Goal: Information Seeking & Learning: Learn about a topic

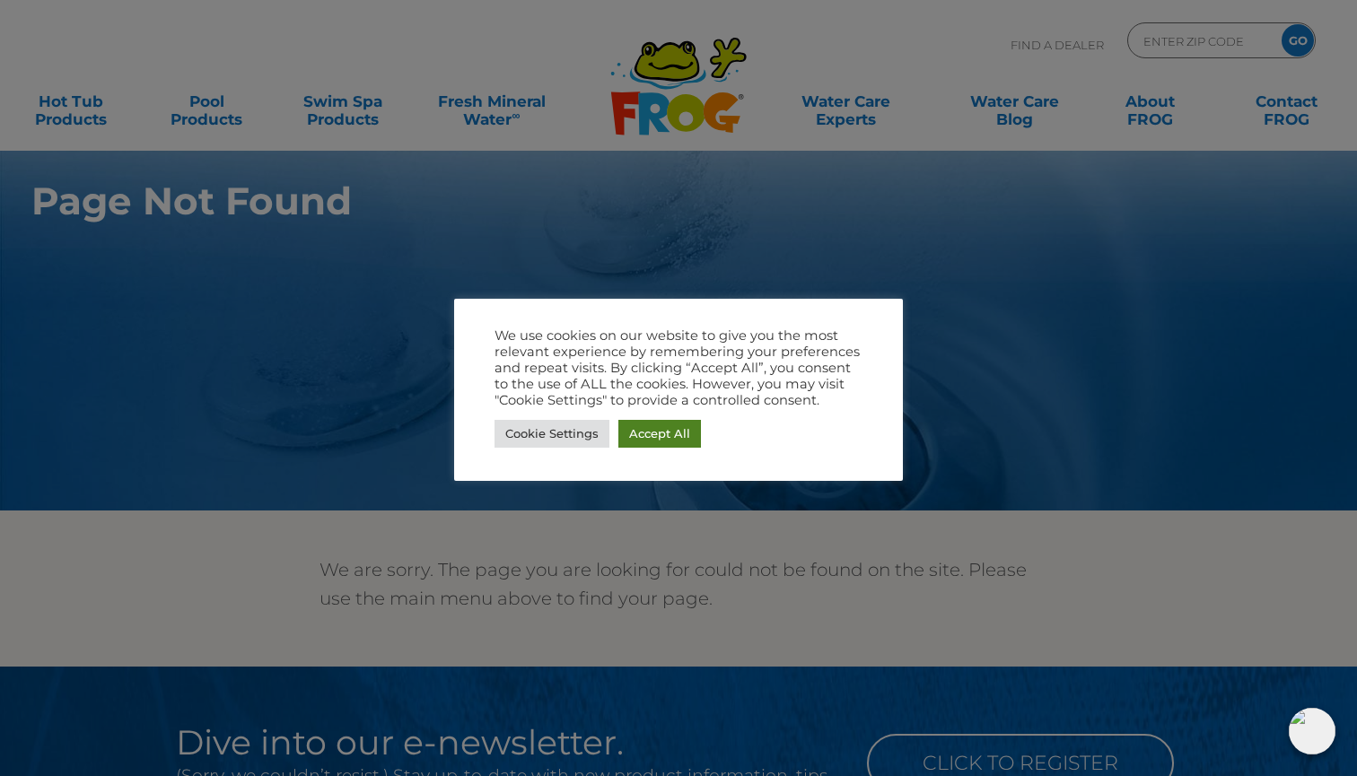
click at [647, 434] on link "Accept All" at bounding box center [659, 434] width 83 height 28
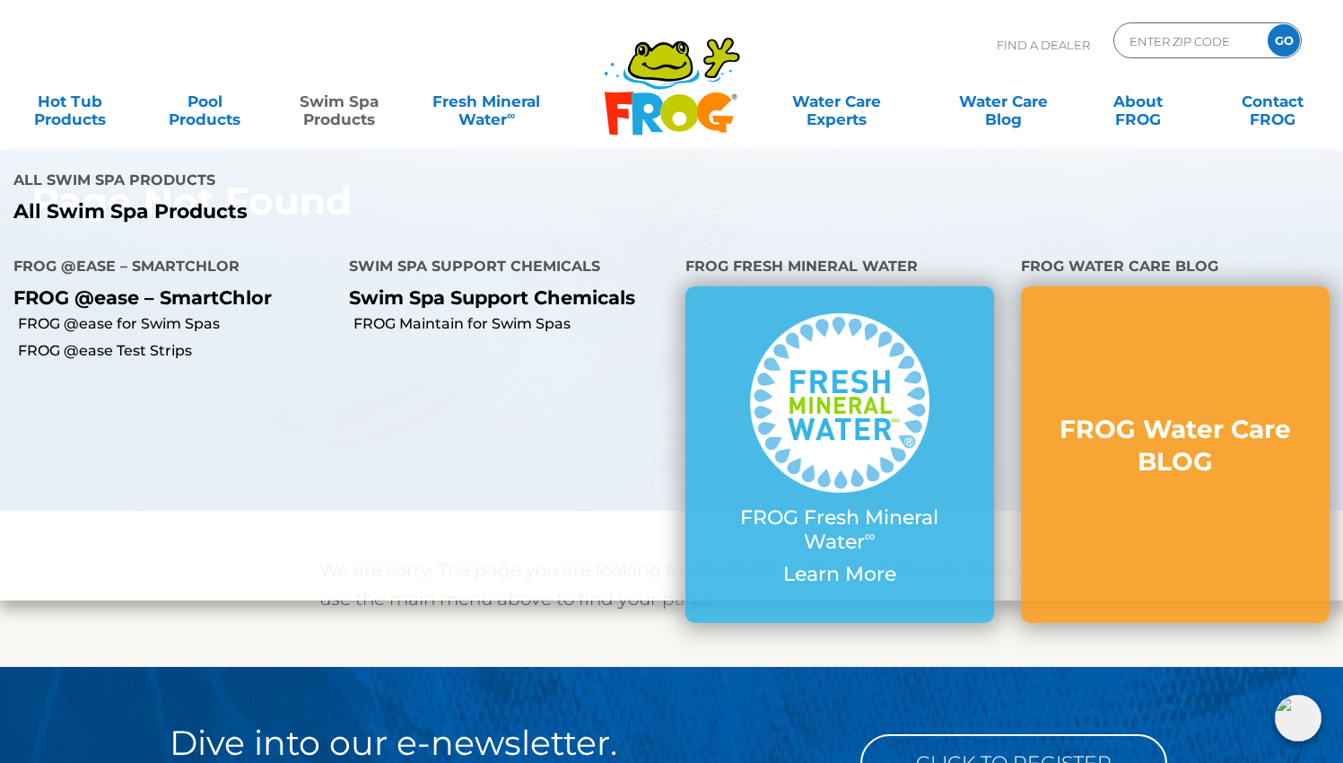
click at [340, 104] on link "Swim Spa Products" at bounding box center [339, 101] width 105 height 36
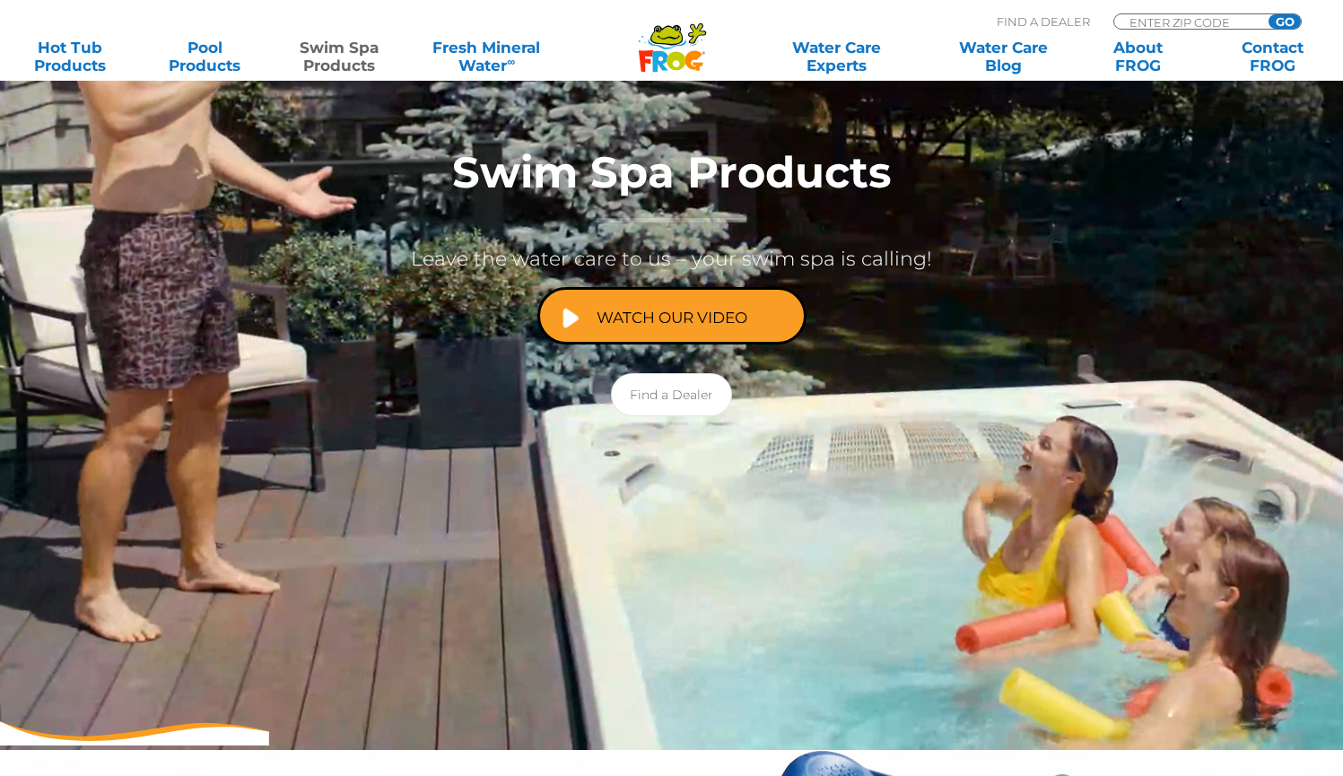
scroll to position [357, 0]
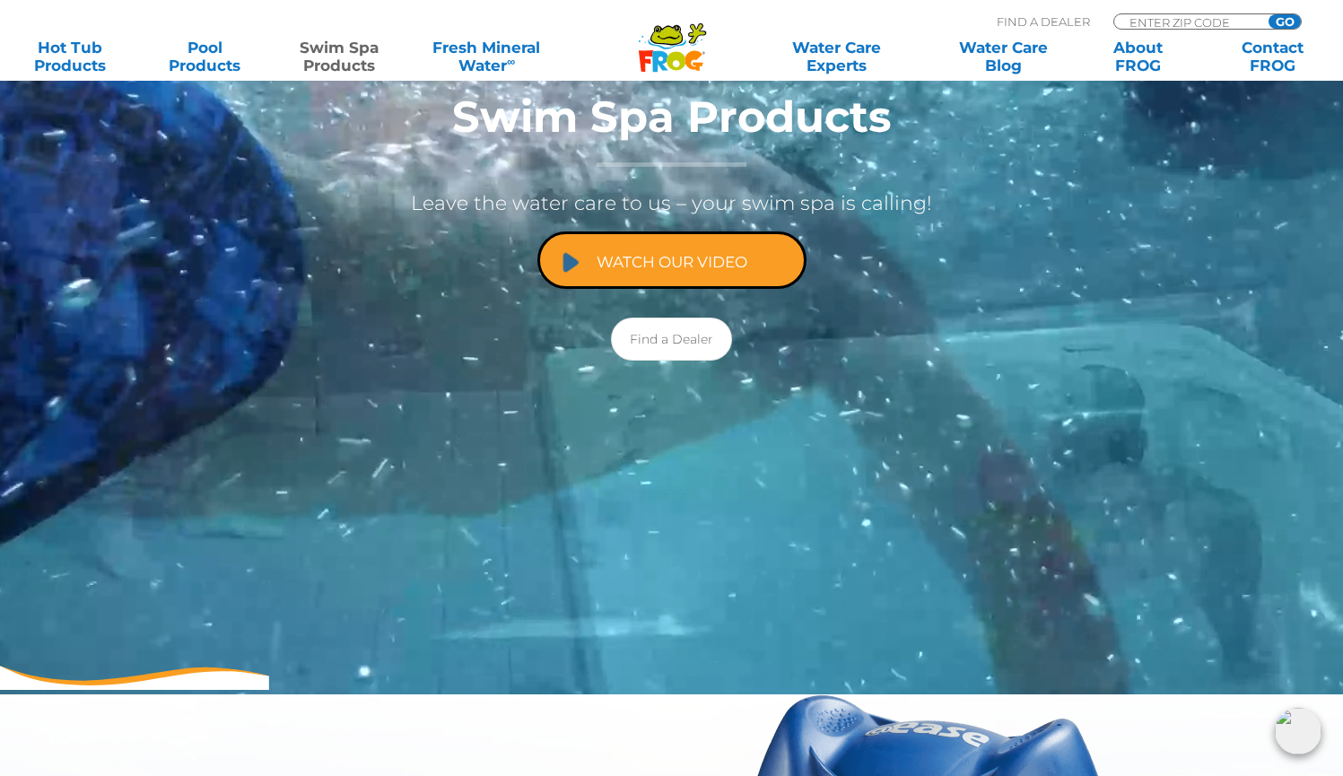
click at [680, 258] on link "Watch Our Video" at bounding box center [671, 259] width 269 height 57
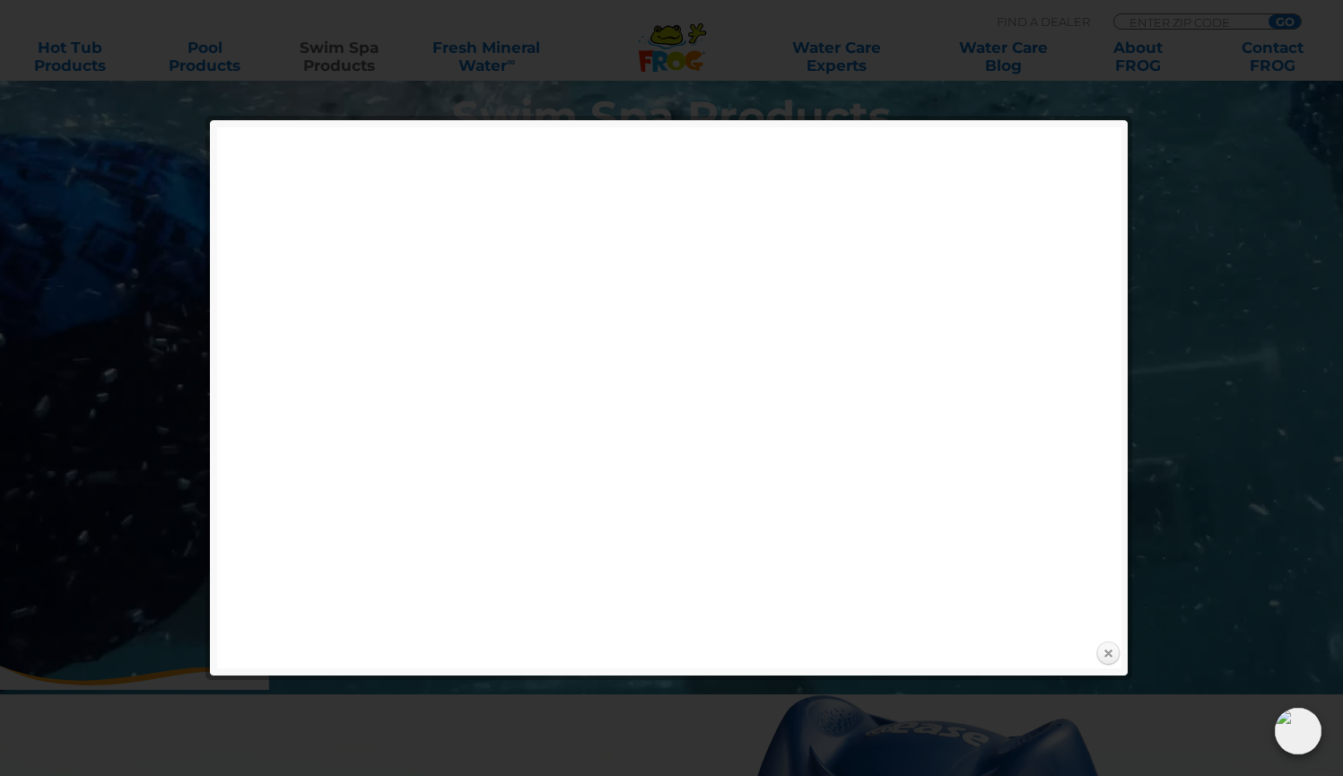
click at [1110, 651] on link "Close" at bounding box center [1108, 654] width 27 height 27
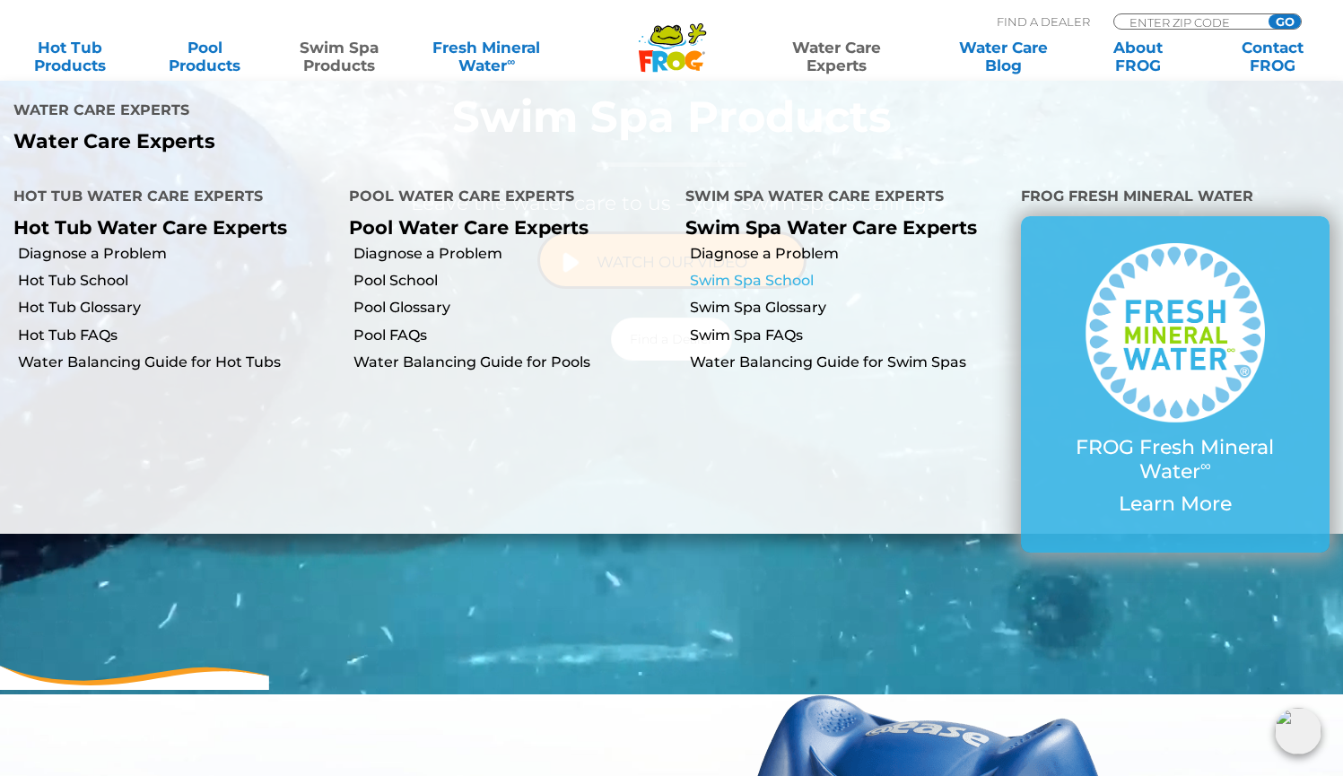
click at [791, 279] on link "Swim Spa School" at bounding box center [849, 281] width 318 height 20
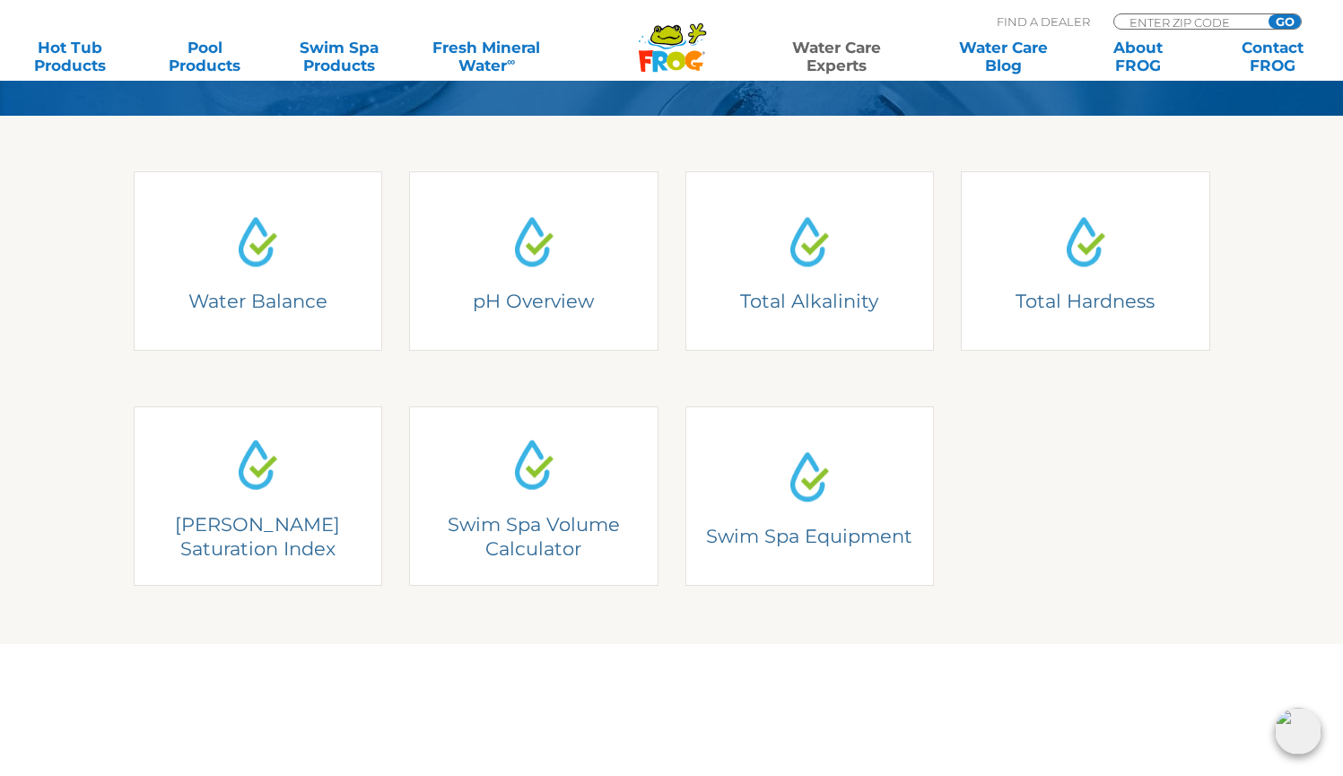
scroll to position [471, 0]
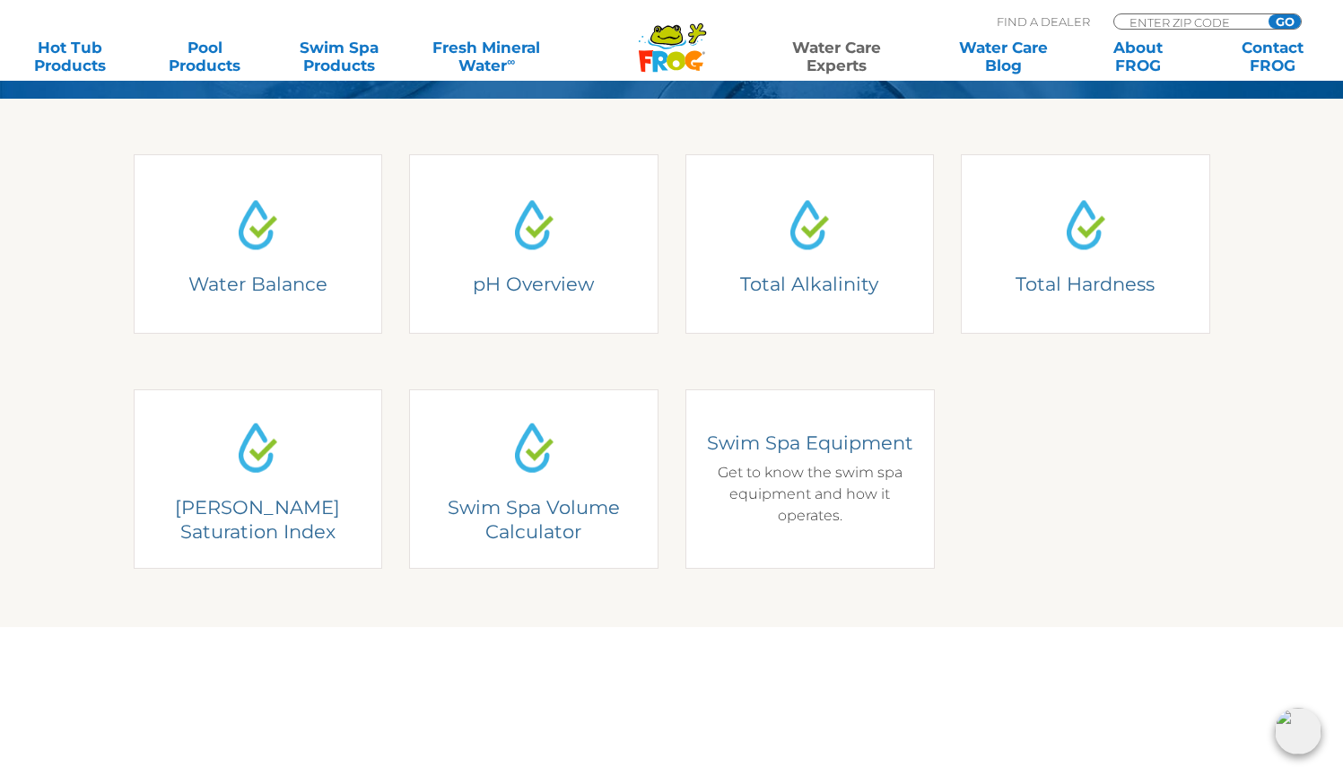
click at [838, 442] on h4 "Swim Spa Equipment" at bounding box center [809, 443] width 223 height 24
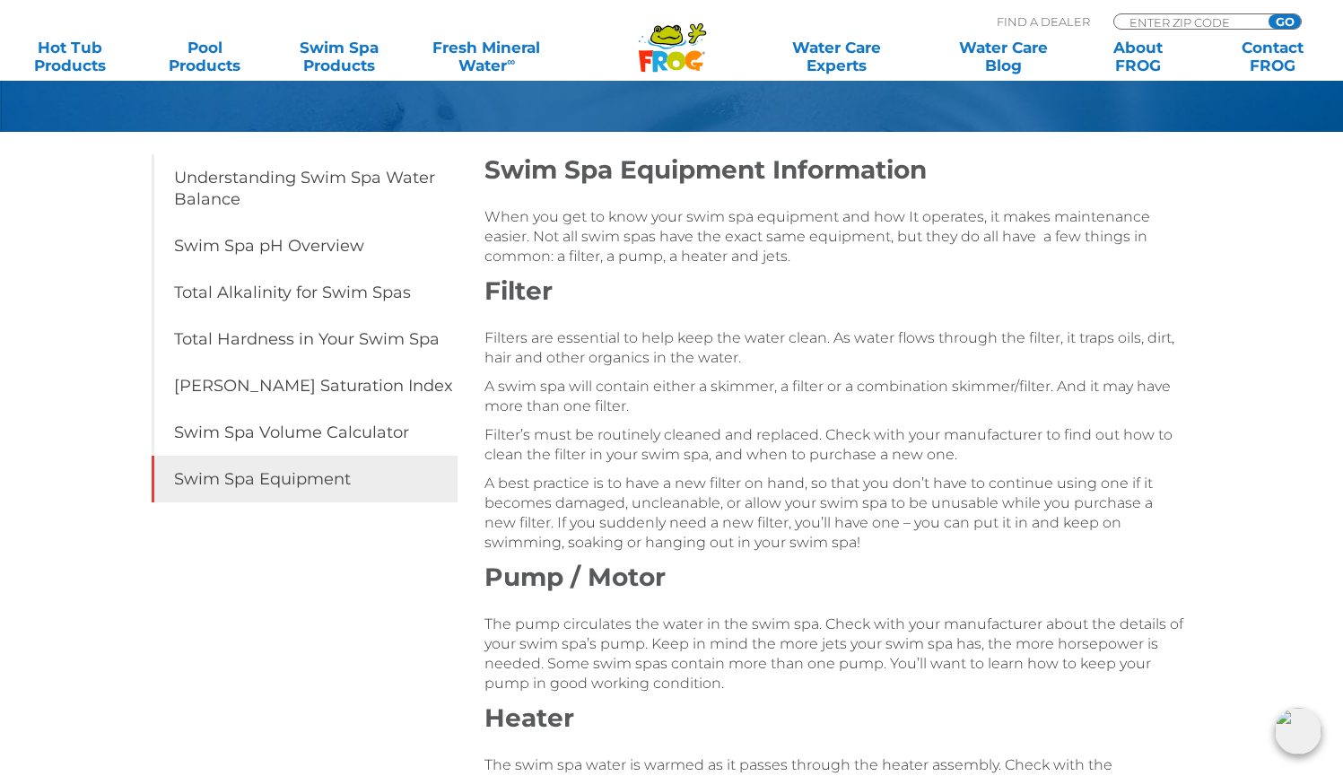
scroll to position [231, 0]
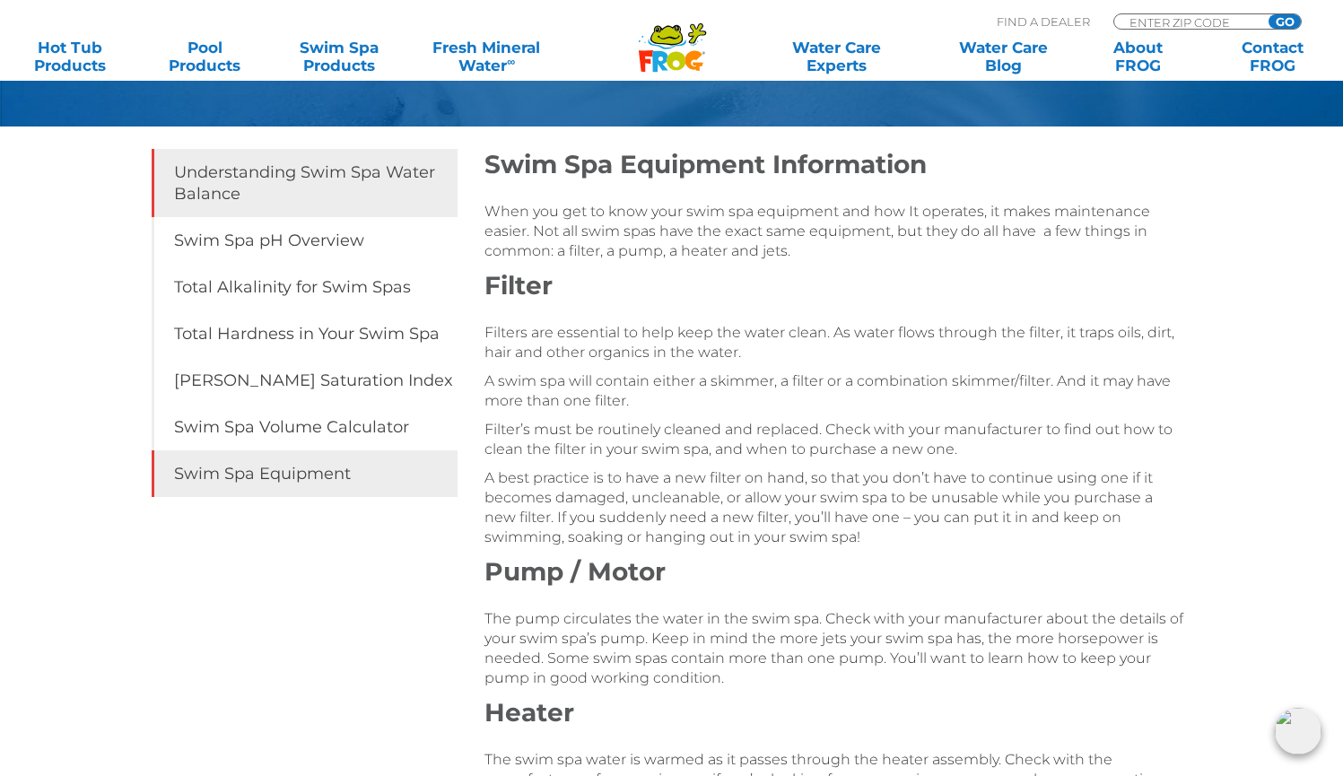
click at [411, 172] on link "Understanding Swim Spa Water Balance" at bounding box center [305, 183] width 307 height 68
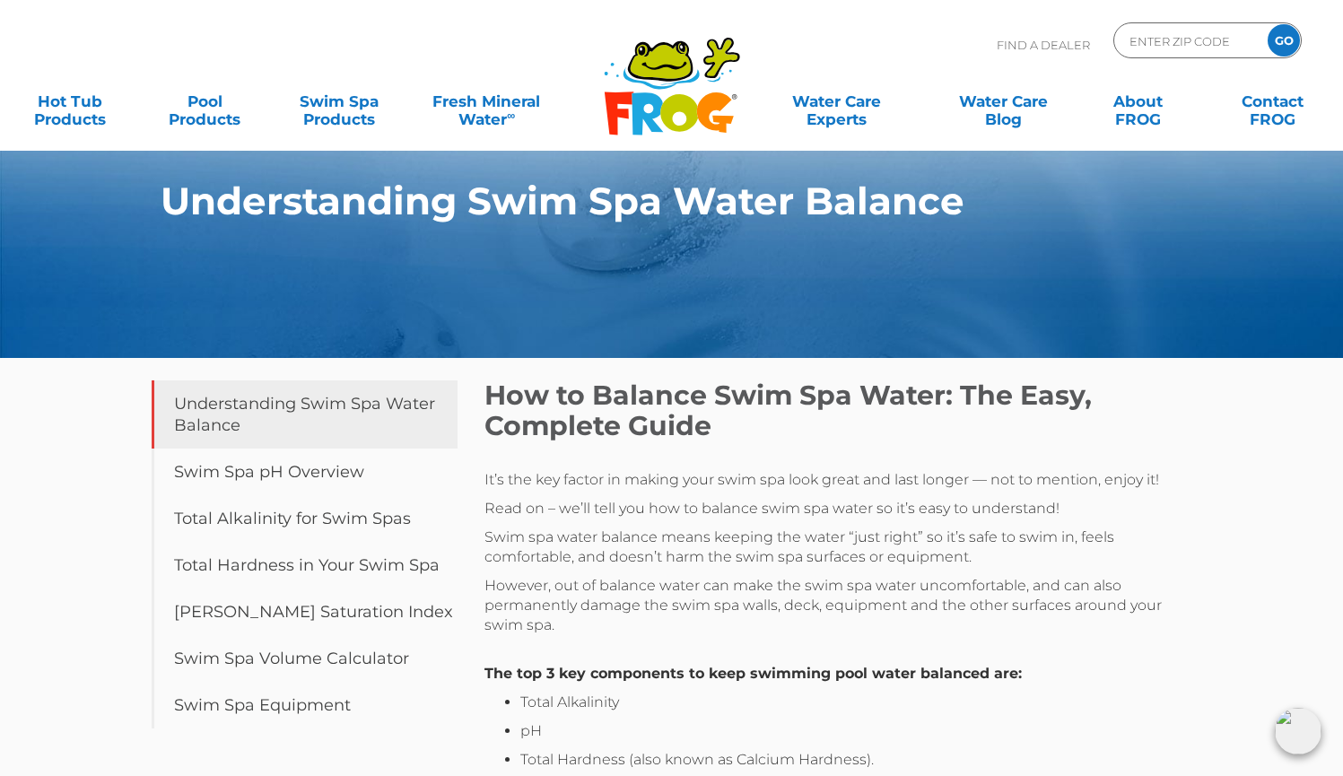
click at [701, 110] on icon at bounding box center [714, 112] width 37 height 40
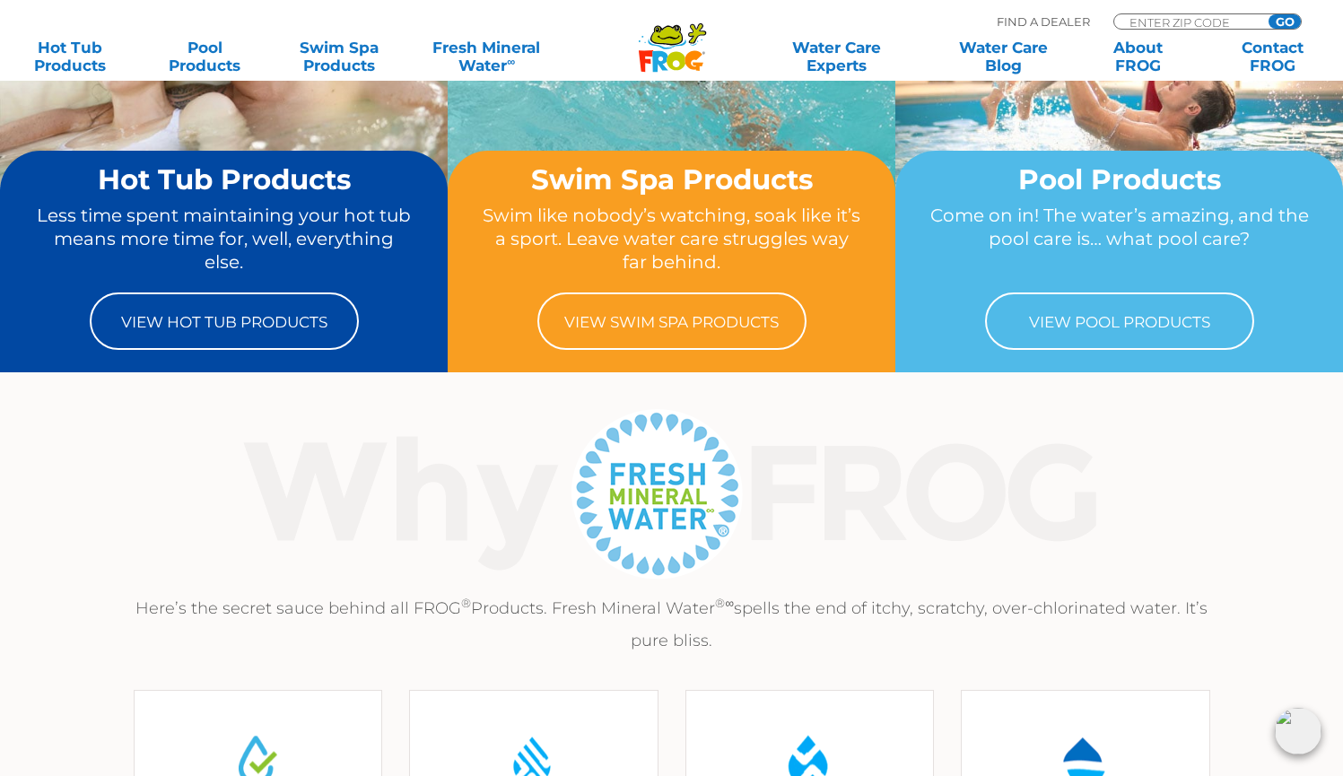
scroll to position [251, 0]
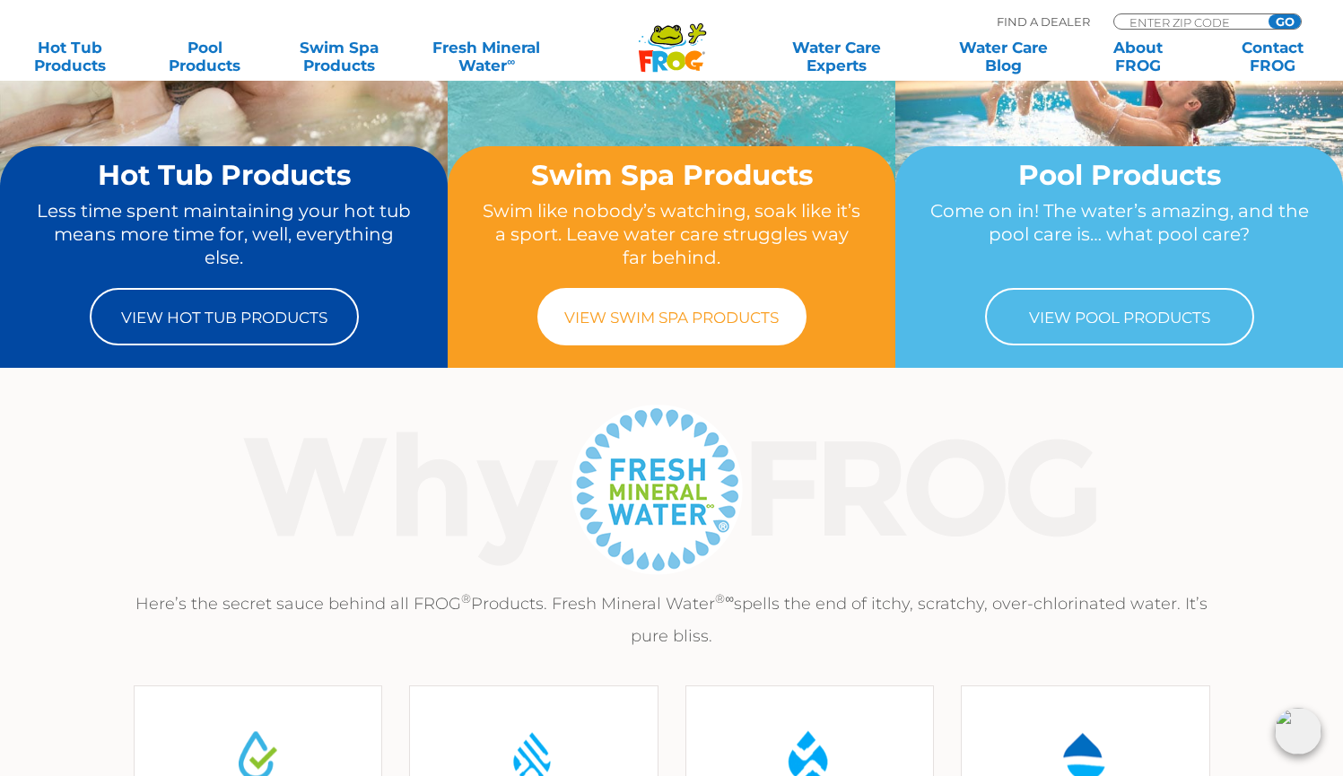
click at [736, 320] on link "View Swim Spa Products" at bounding box center [671, 316] width 269 height 57
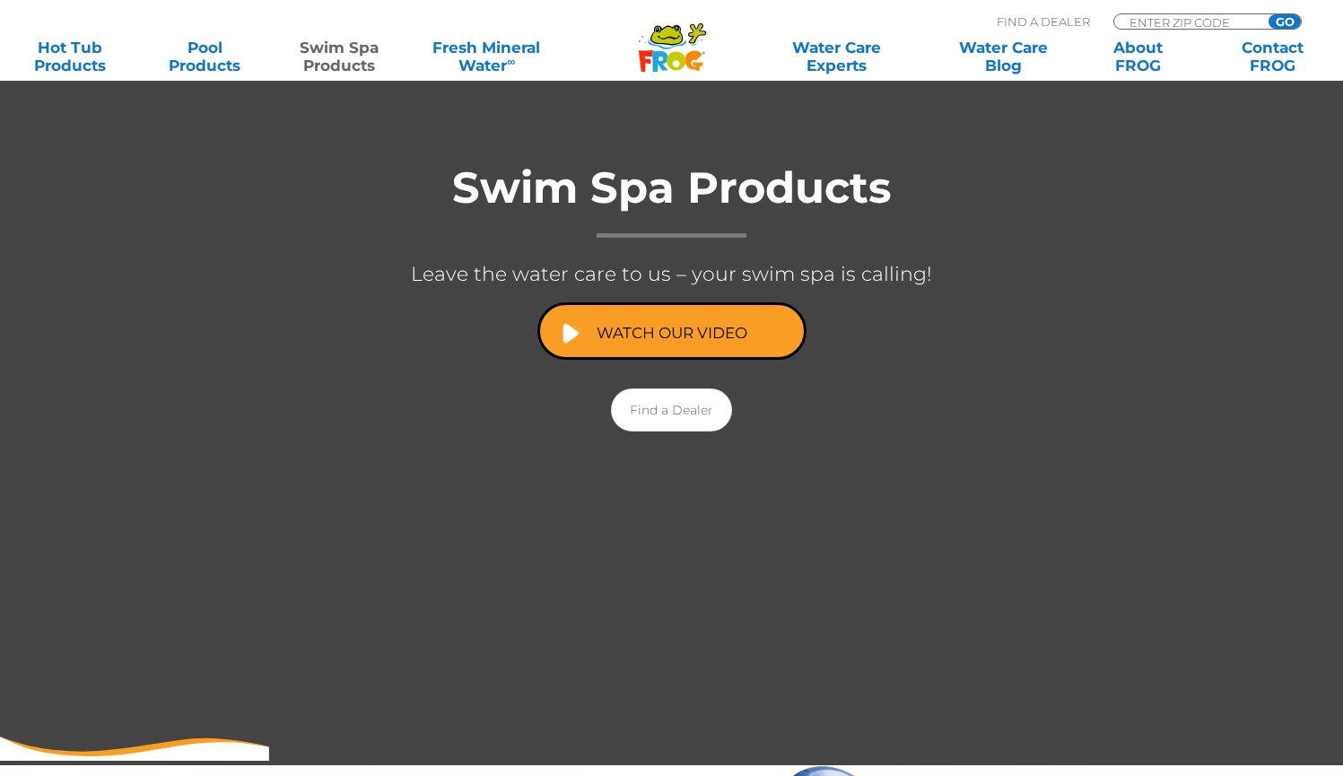
scroll to position [303, 0]
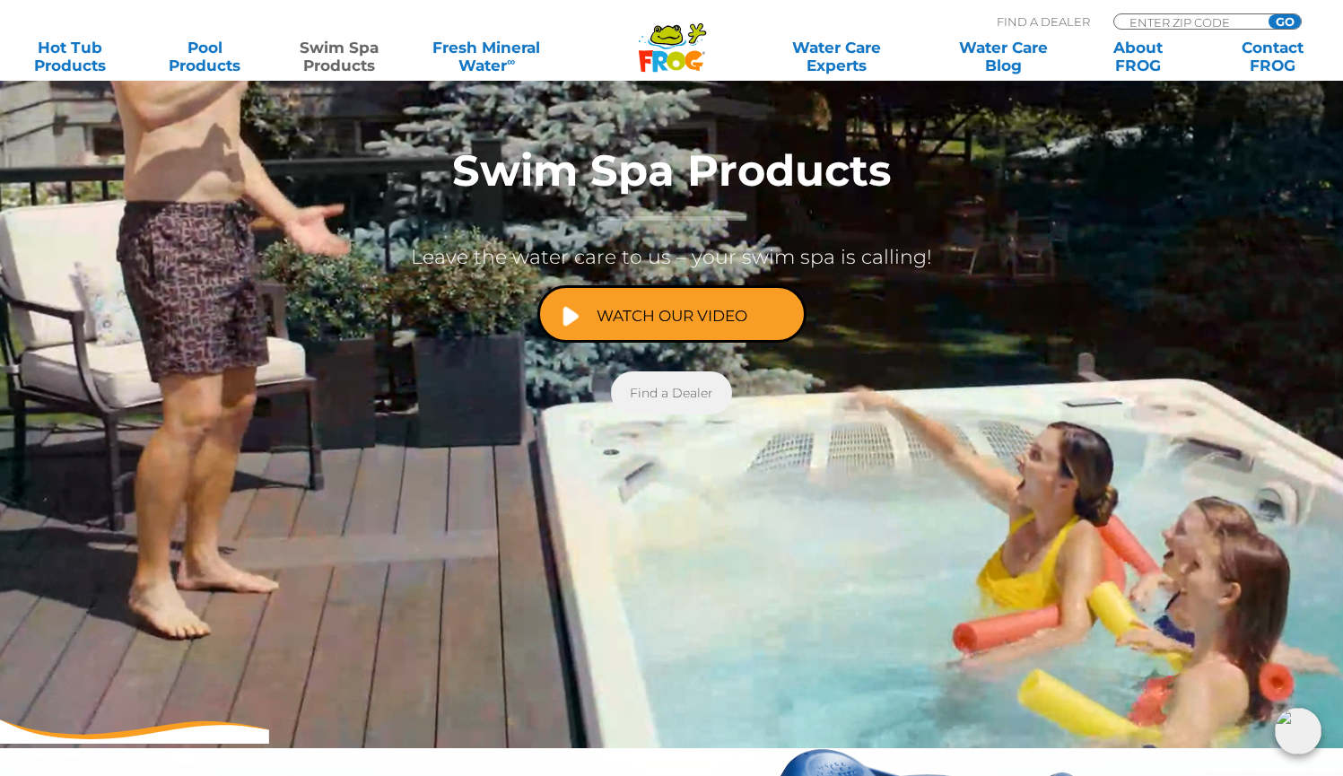
click at [674, 383] on link "Find a Dealer" at bounding box center [671, 392] width 121 height 43
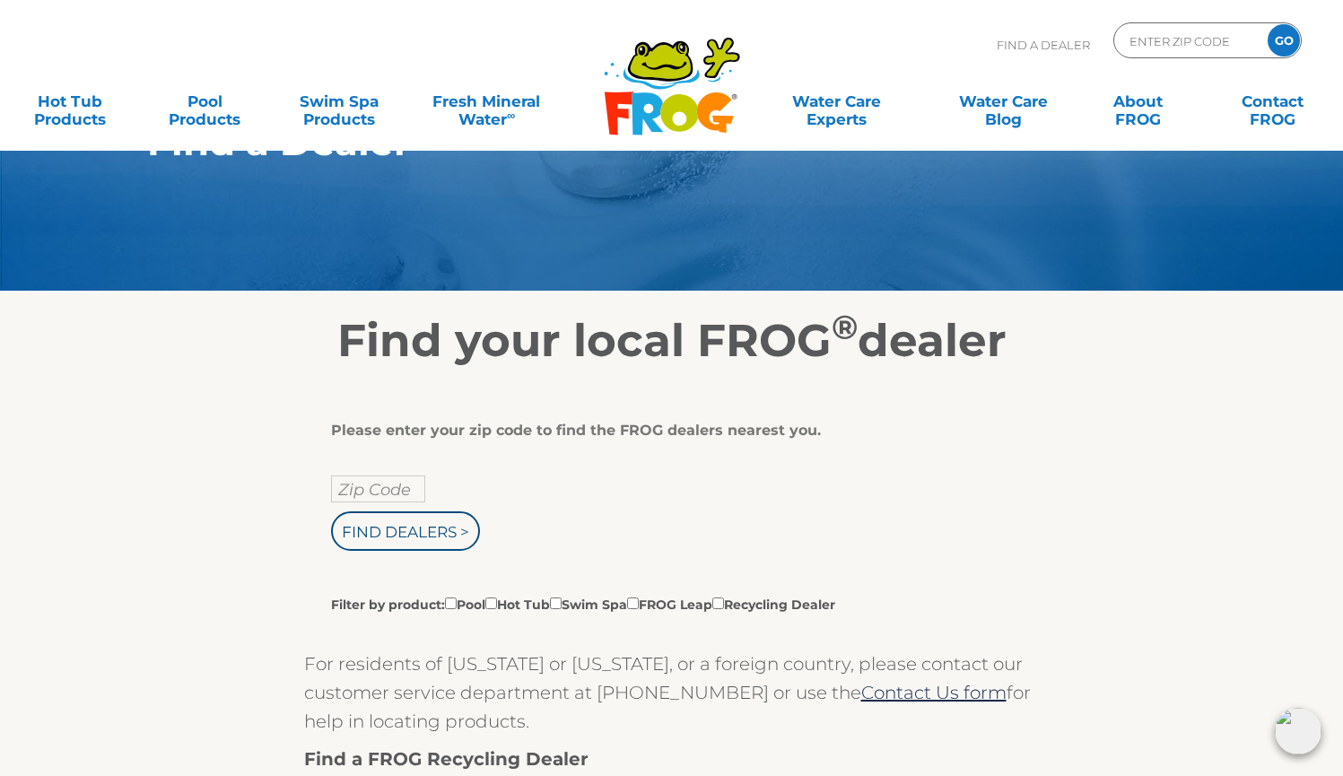
scroll to position [134, 0]
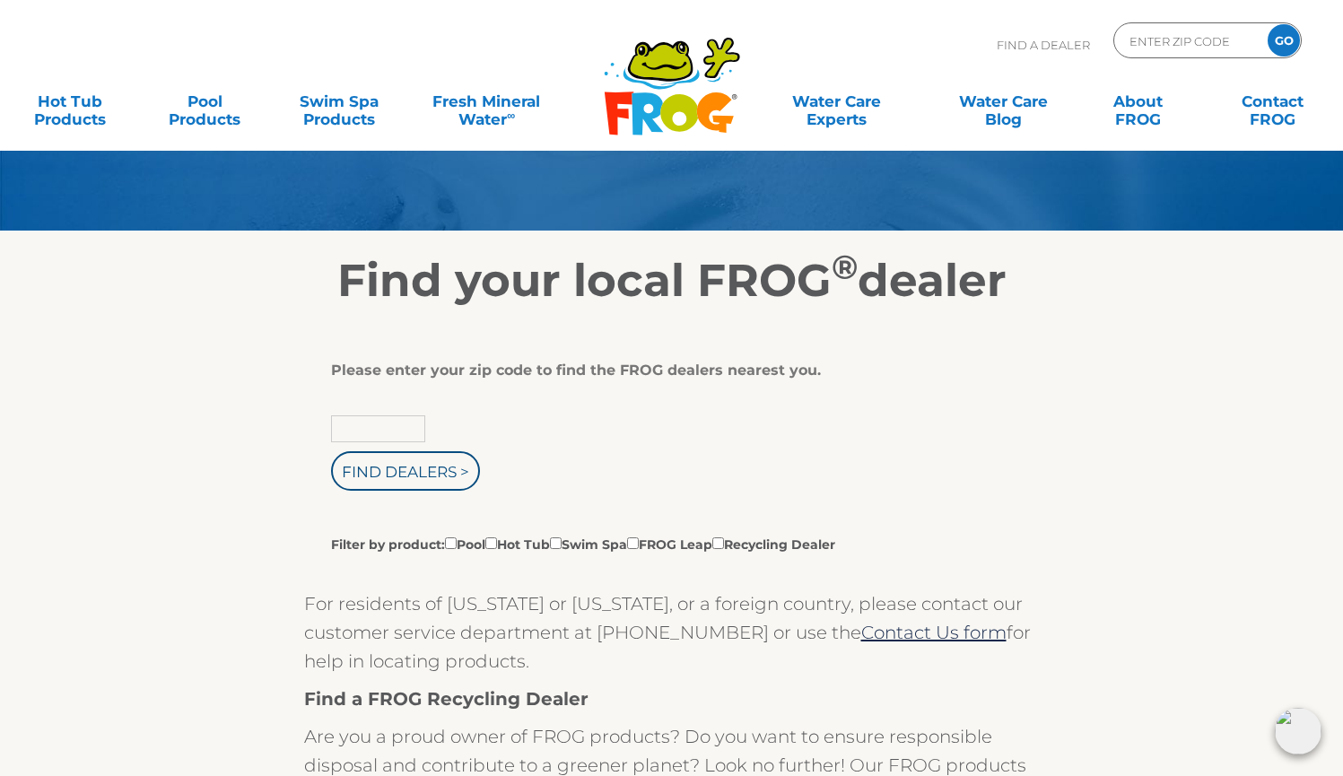
click at [400, 426] on input "text" at bounding box center [378, 428] width 94 height 27
type input "26508"
click at [382, 476] on input "Find Dealers >" at bounding box center [405, 470] width 149 height 39
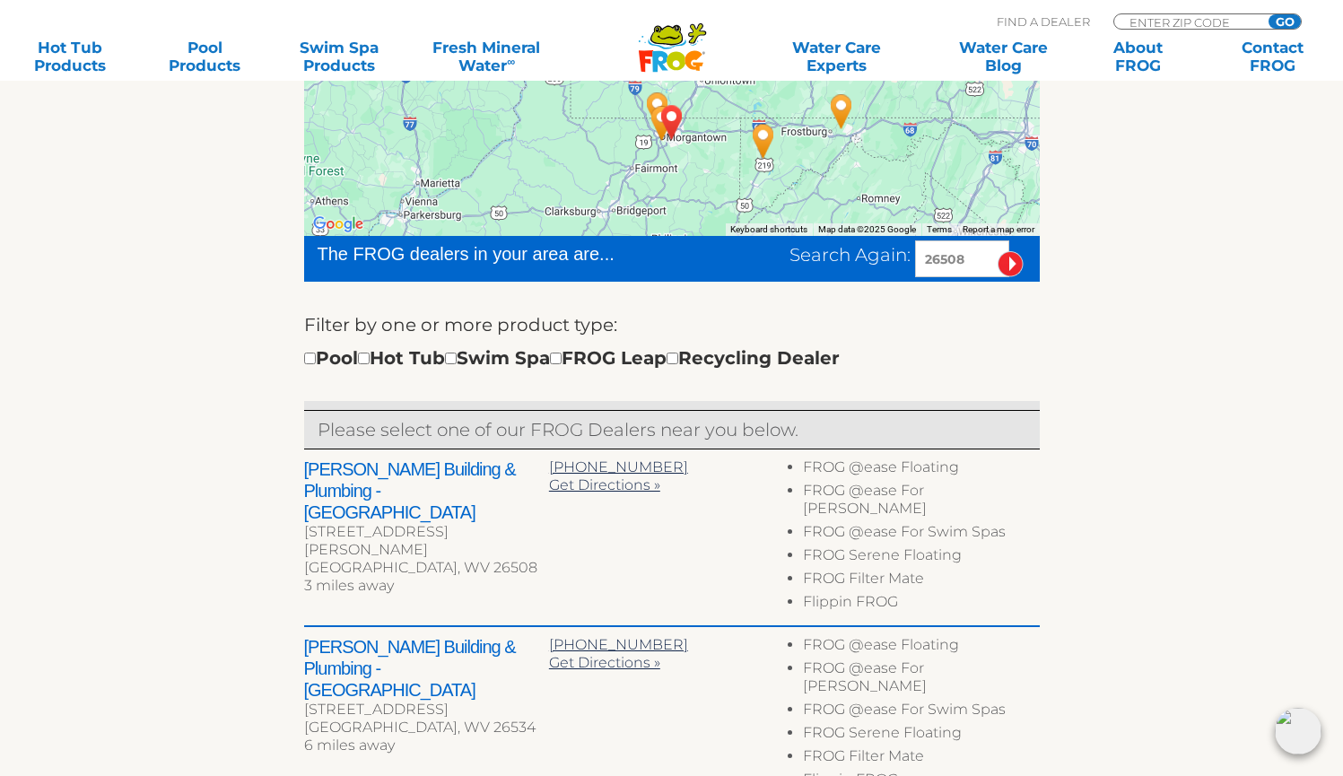
scroll to position [397, 0]
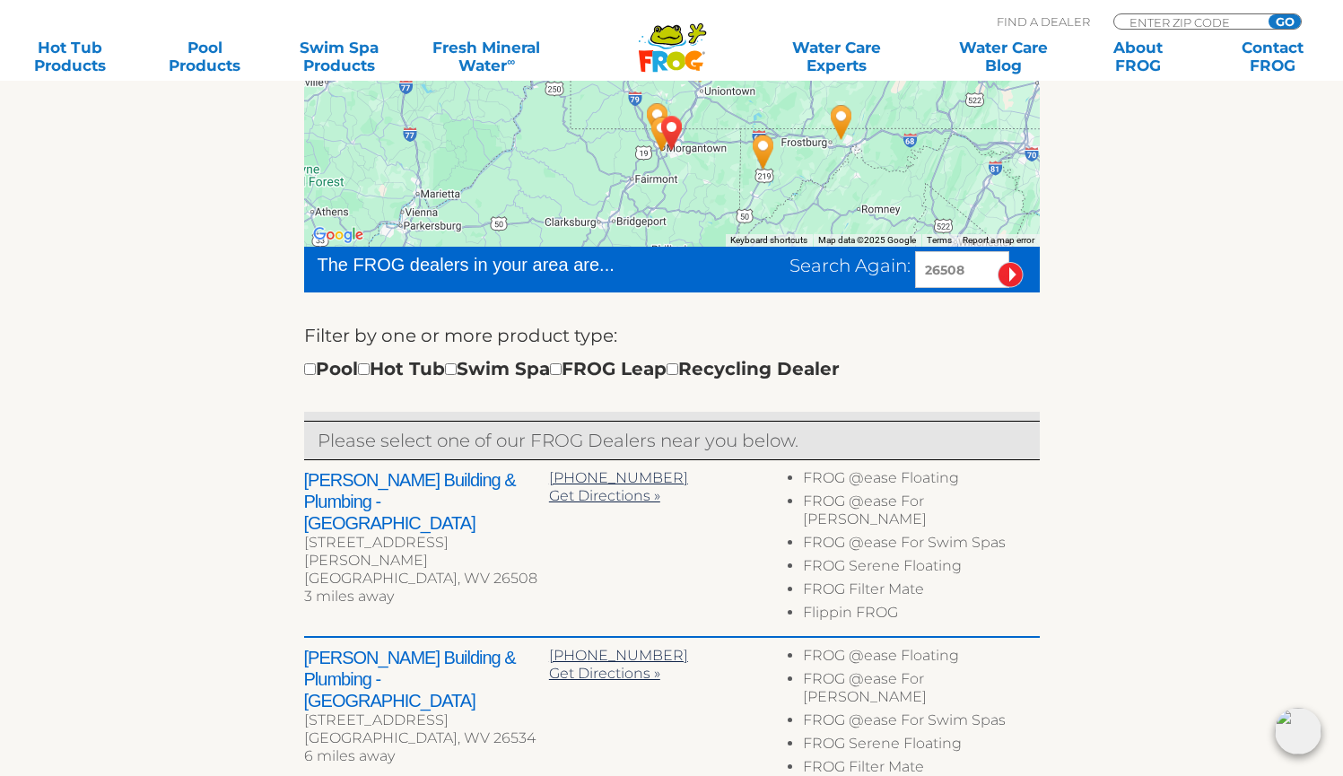
click at [457, 375] on input "checkbox" at bounding box center [451, 369] width 12 height 12
checkbox input "true"
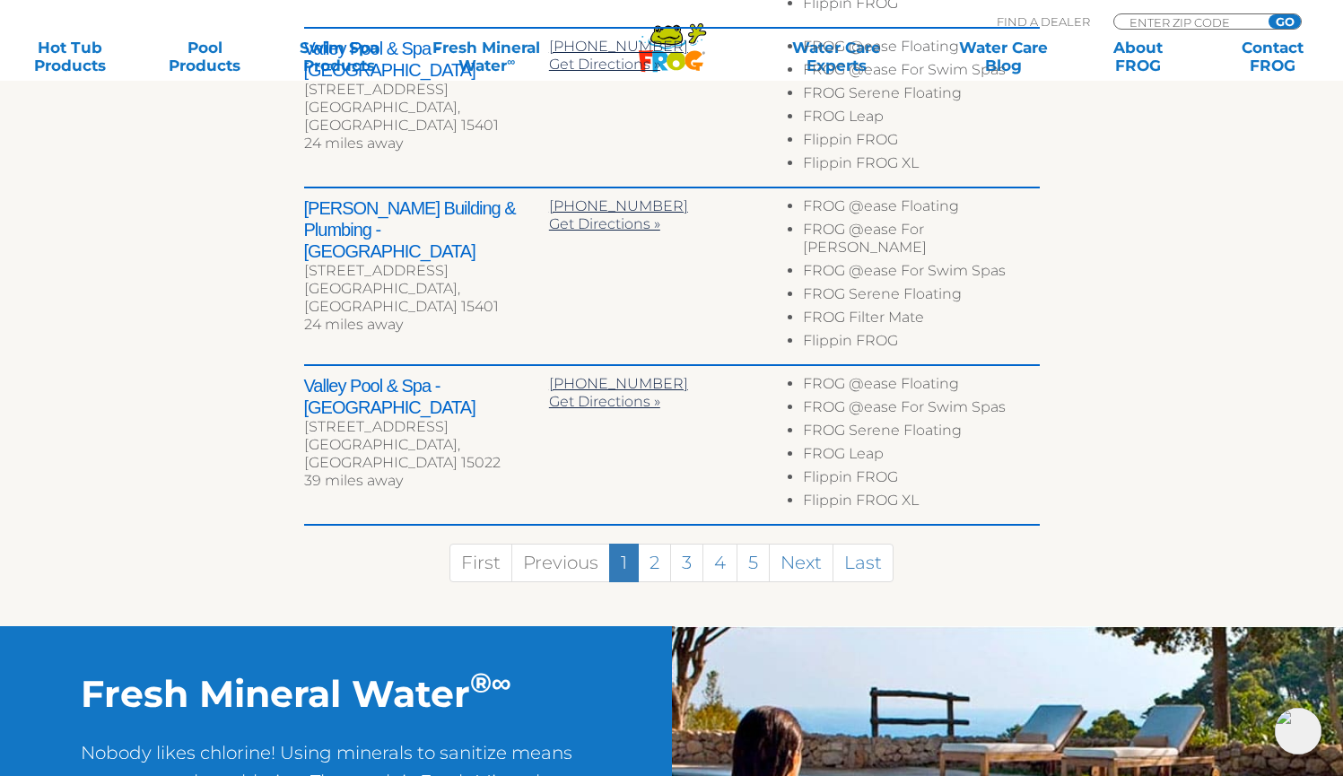
scroll to position [1191, 0]
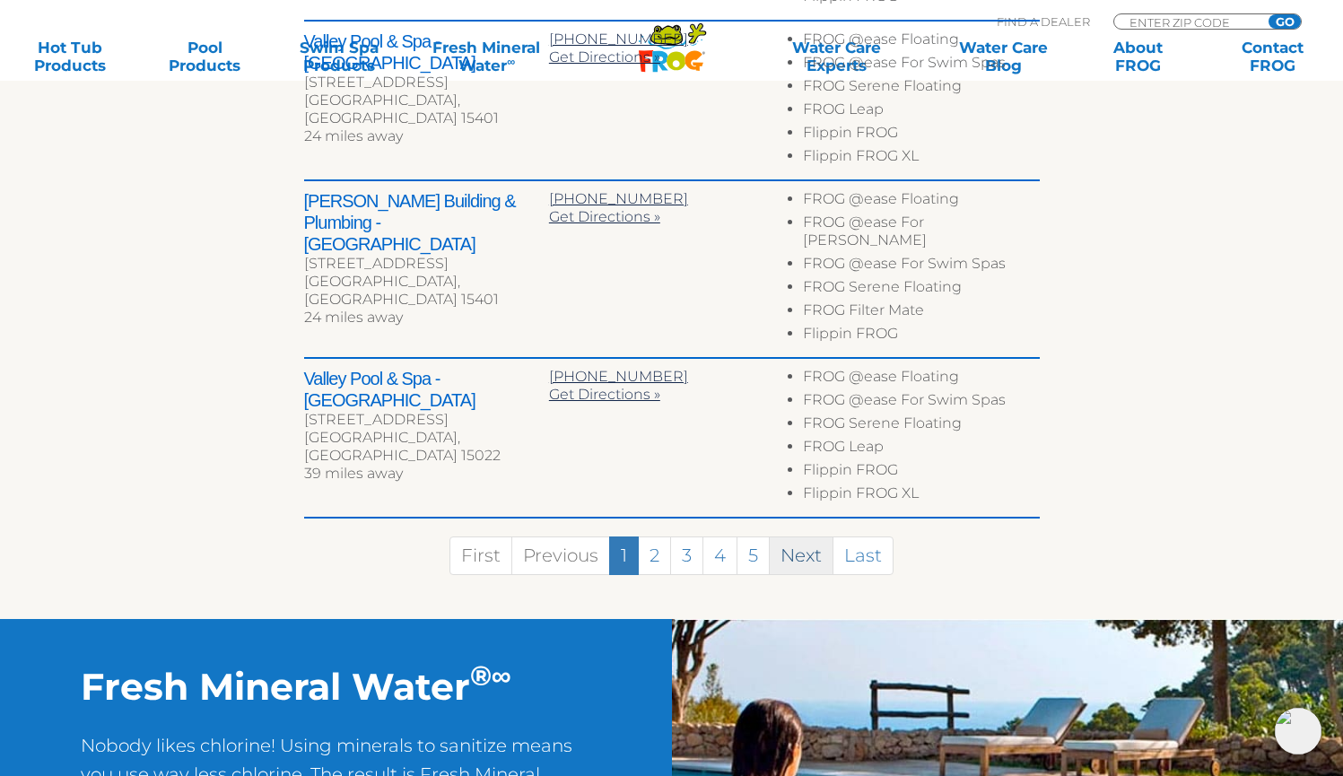
click at [799, 537] on link "Next" at bounding box center [801, 556] width 65 height 39
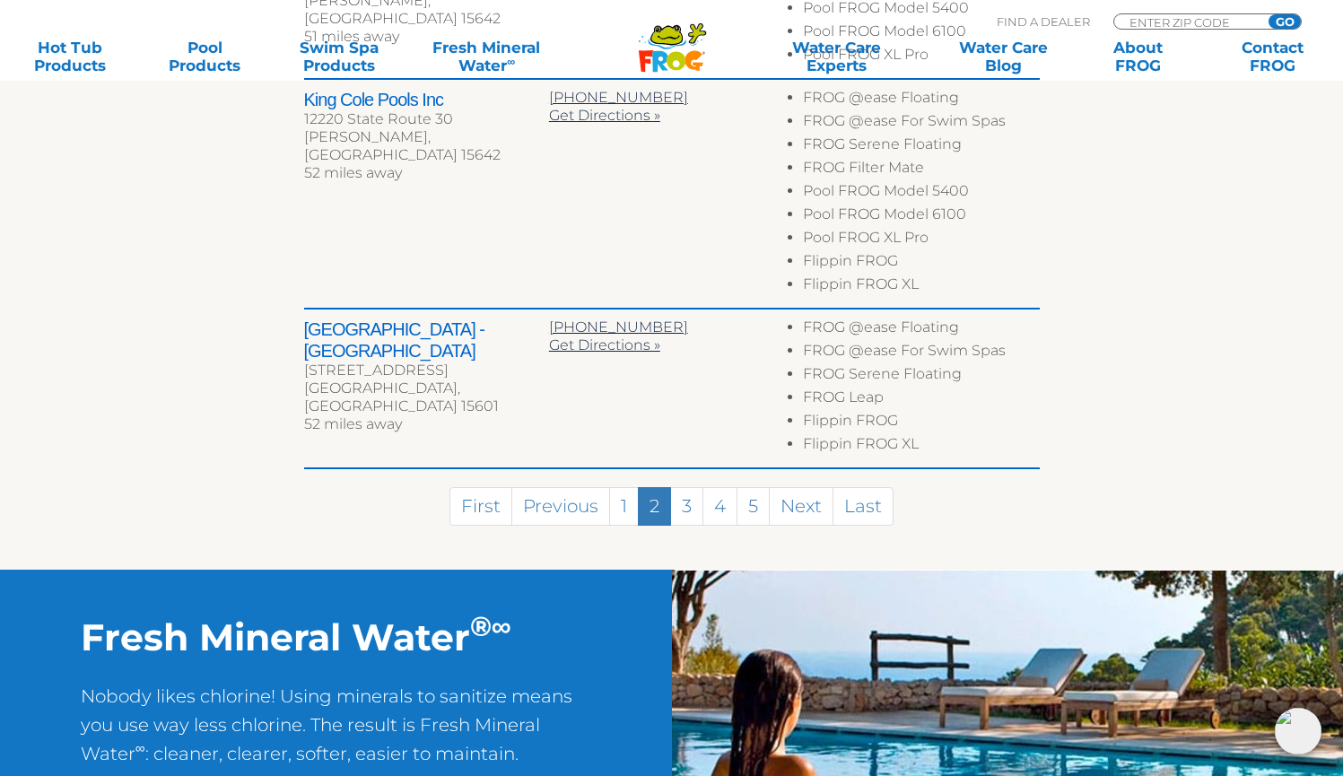
scroll to position [1289, 0]
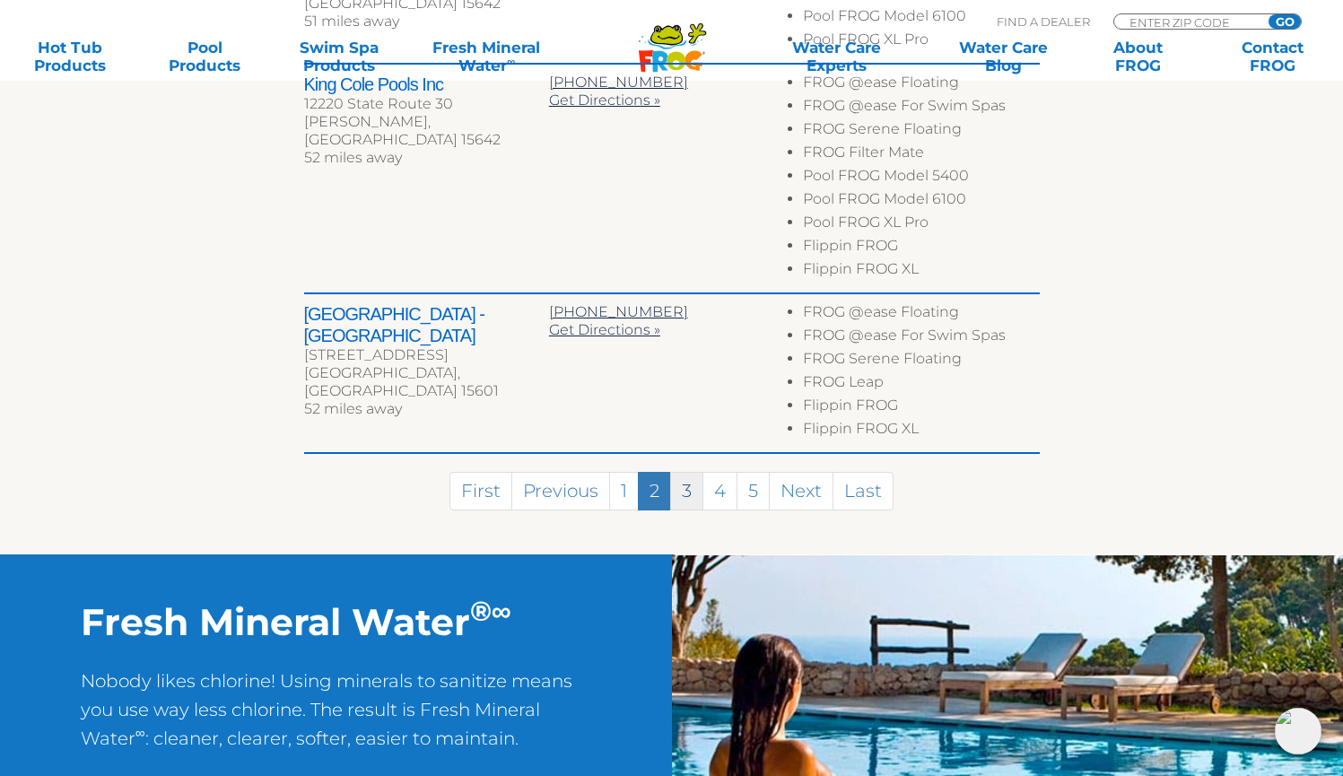
click at [688, 472] on link "3" at bounding box center [686, 491] width 33 height 39
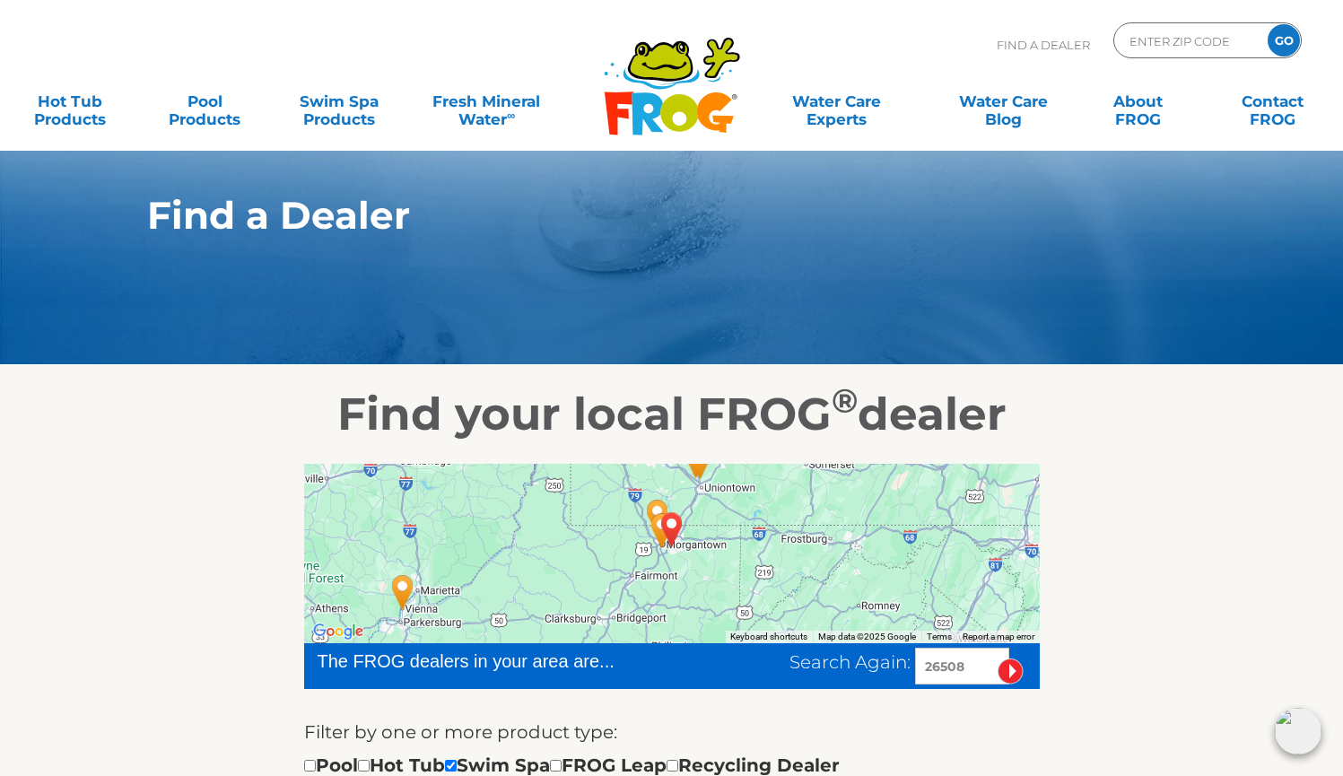
scroll to position [0, 0]
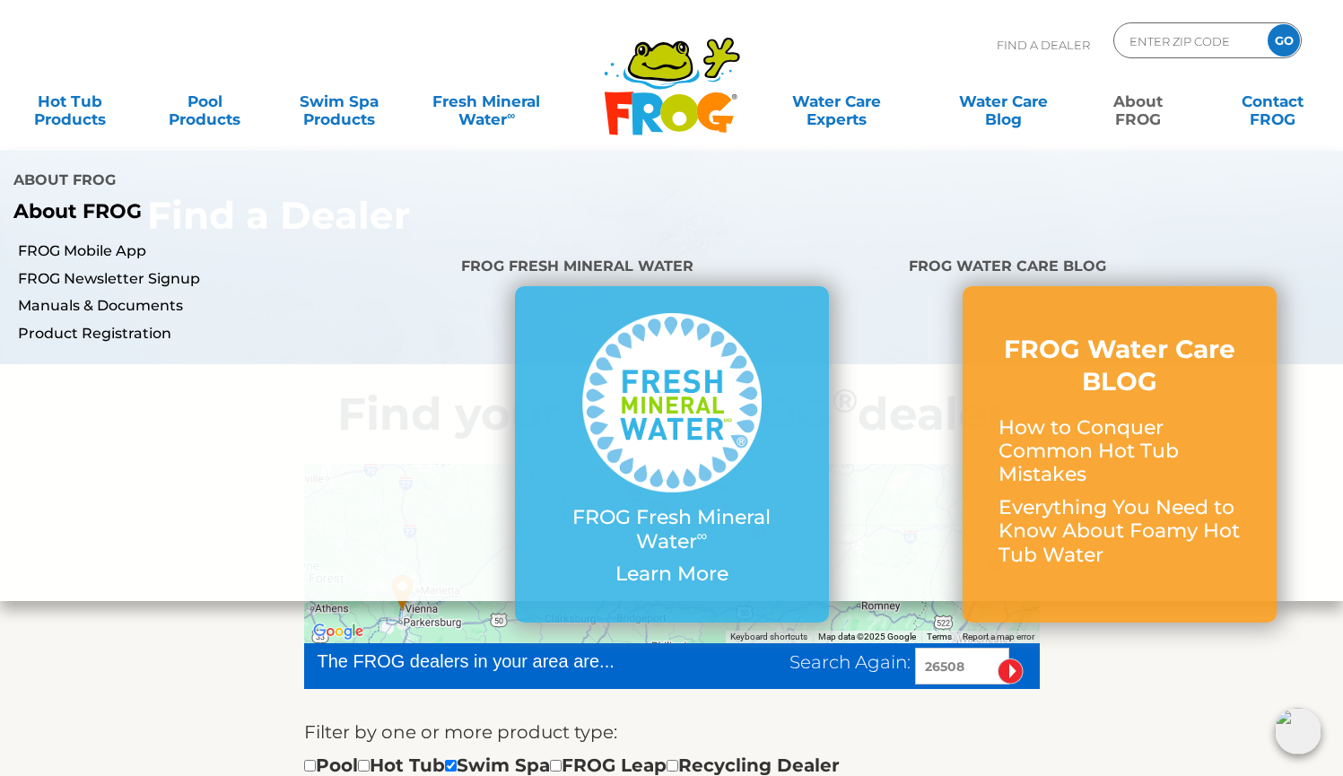
click at [1142, 100] on link "About FROG" at bounding box center [1139, 101] width 105 height 36
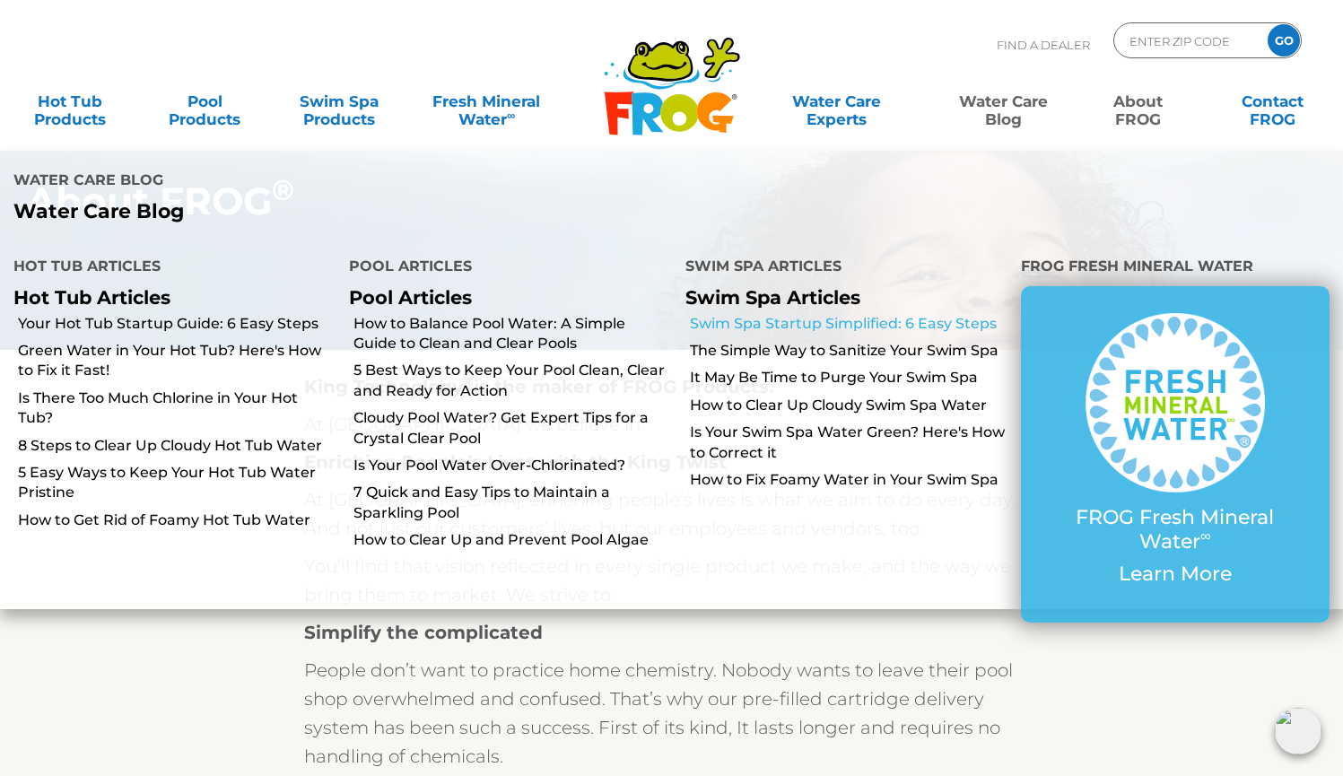
click at [860, 319] on link "Swim Spa Startup Simplified: 6 Easy Steps" at bounding box center [849, 324] width 318 height 20
